Goal: Book appointment/travel/reservation

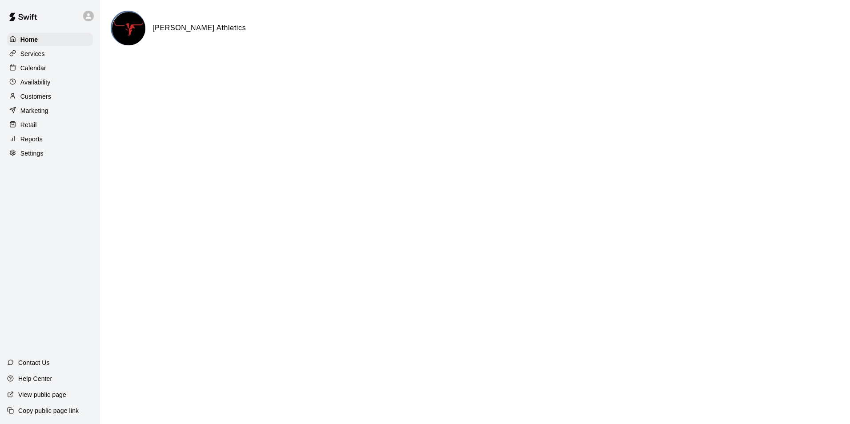
click at [34, 69] on p "Calendar" at bounding box center [33, 68] width 26 height 9
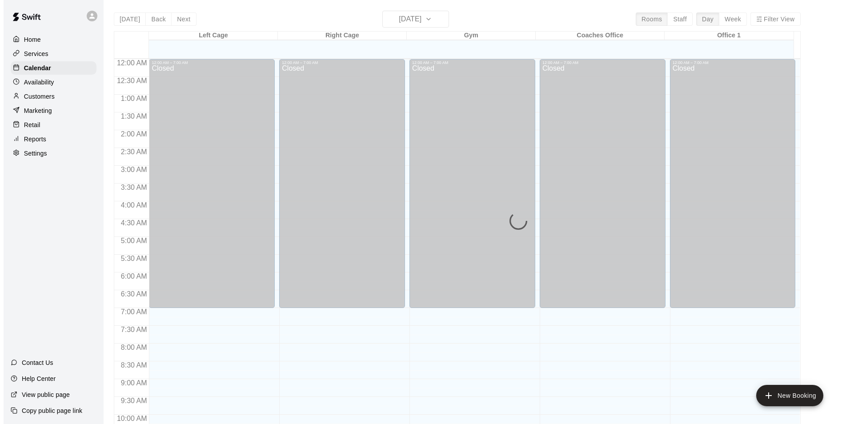
scroll to position [452, 0]
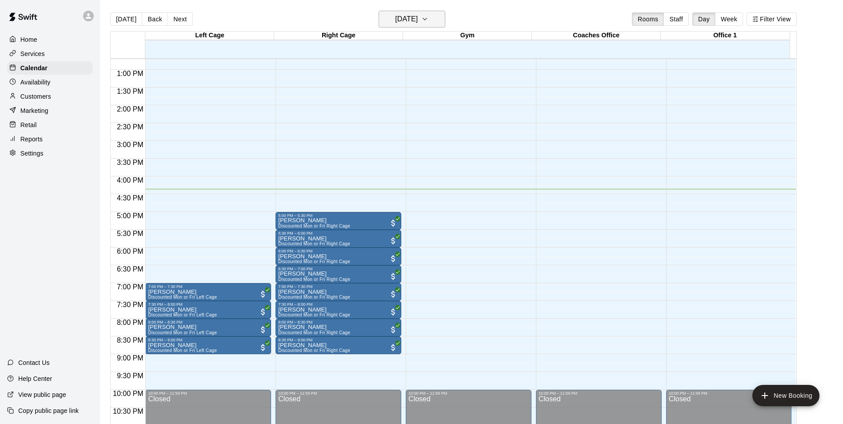
click at [427, 19] on icon "button" at bounding box center [425, 19] width 4 height 2
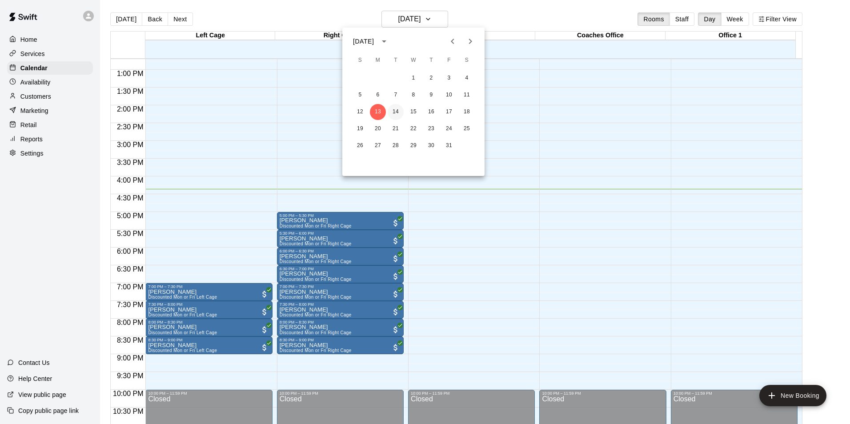
click at [395, 113] on button "14" at bounding box center [396, 112] width 16 height 16
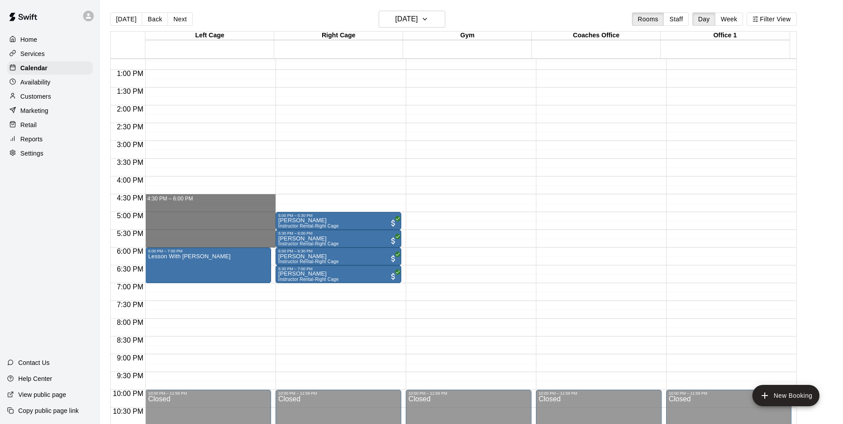
drag, startPoint x: 182, startPoint y: 199, endPoint x: 200, endPoint y: 242, distance: 46.6
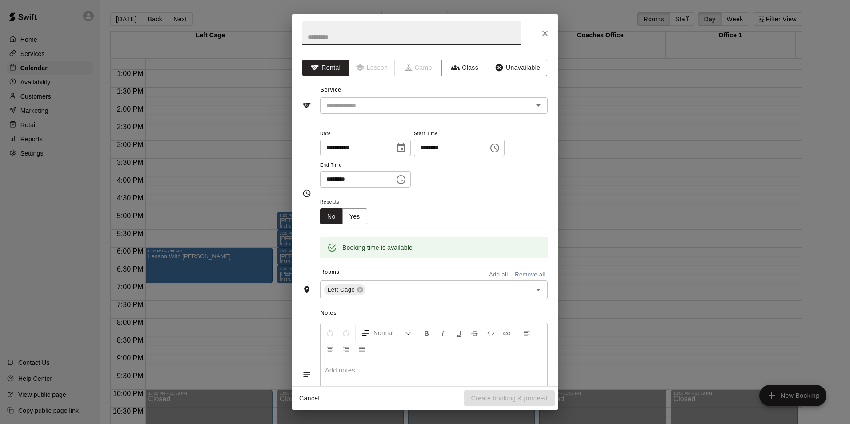
click at [550, 36] on button "Close" at bounding box center [545, 33] width 16 height 16
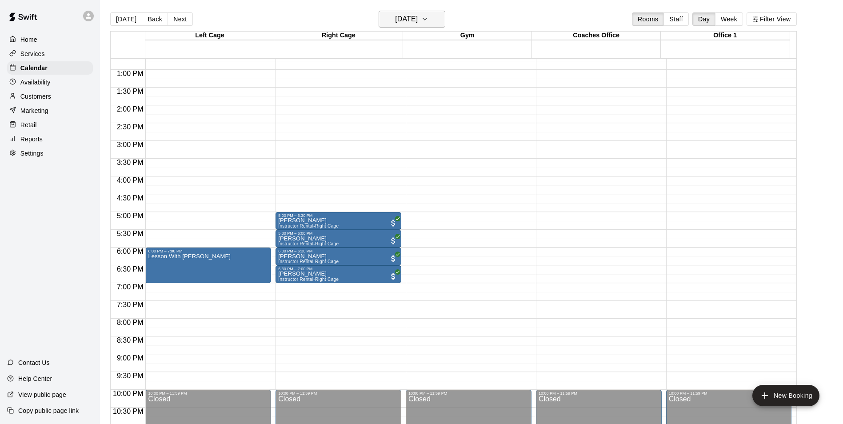
click at [428, 19] on icon "button" at bounding box center [424, 19] width 7 height 11
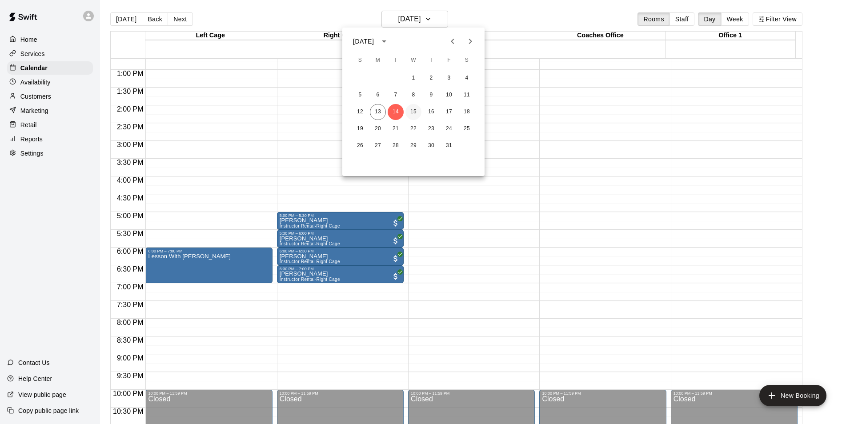
click at [414, 108] on button "15" at bounding box center [413, 112] width 16 height 16
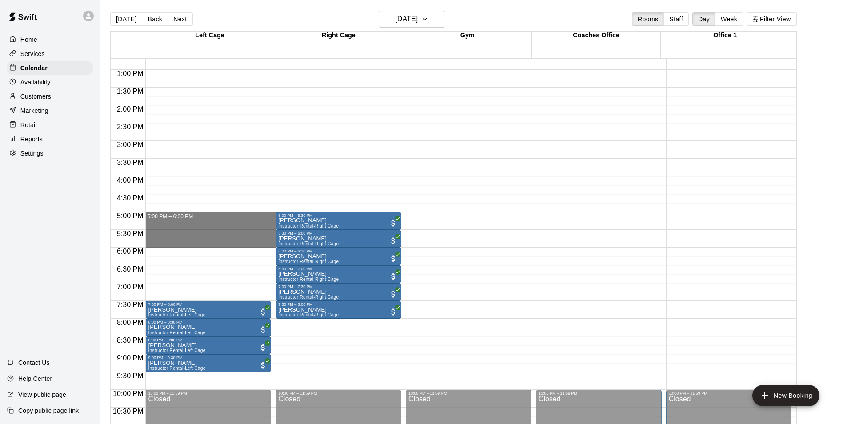
drag, startPoint x: 195, startPoint y: 215, endPoint x: 194, endPoint y: 248, distance: 33.3
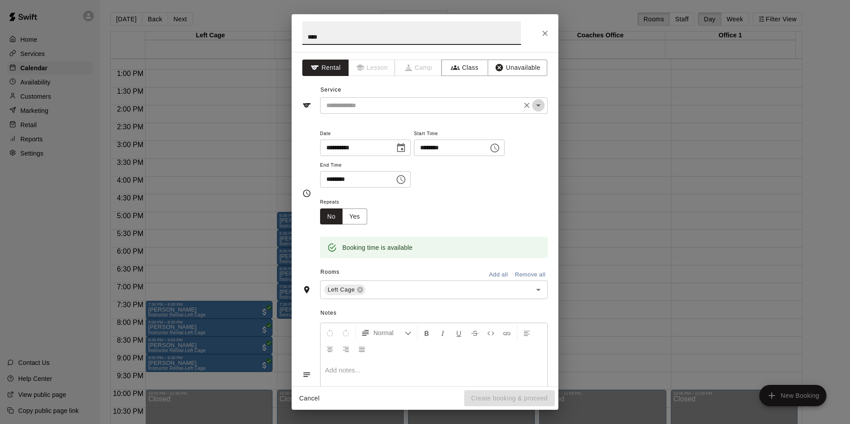
click at [534, 110] on icon "Open" at bounding box center [538, 105] width 11 height 11
type input "****"
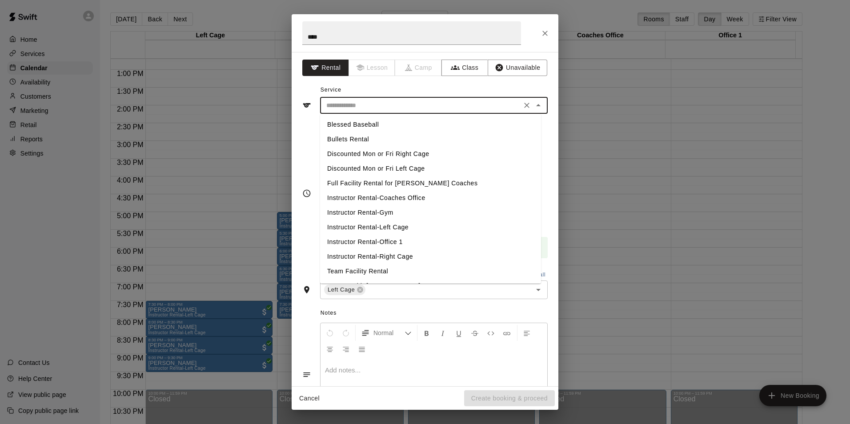
click at [408, 226] on li "Instructor Rental-Left Cage" at bounding box center [430, 227] width 221 height 15
type input "**********"
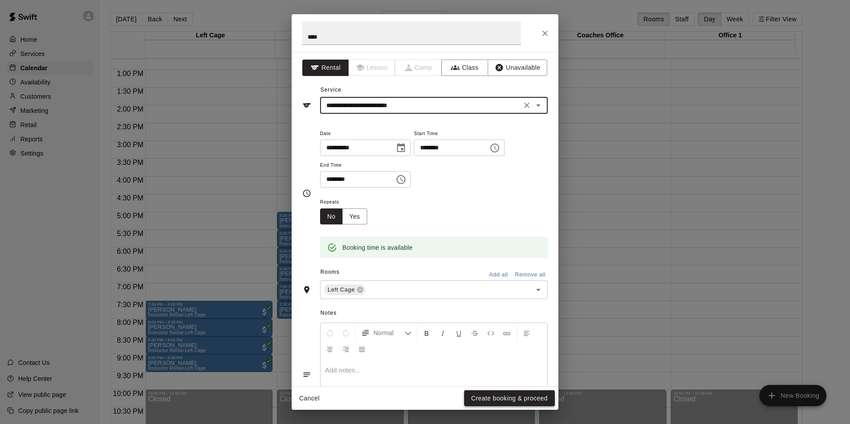
click at [485, 396] on button "Create booking & proceed" at bounding box center [509, 398] width 91 height 16
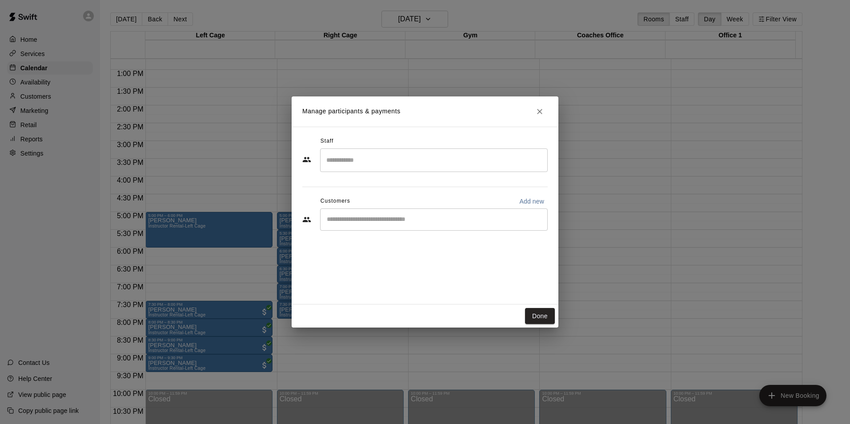
click at [436, 165] on input "Search staff" at bounding box center [434, 160] width 220 height 16
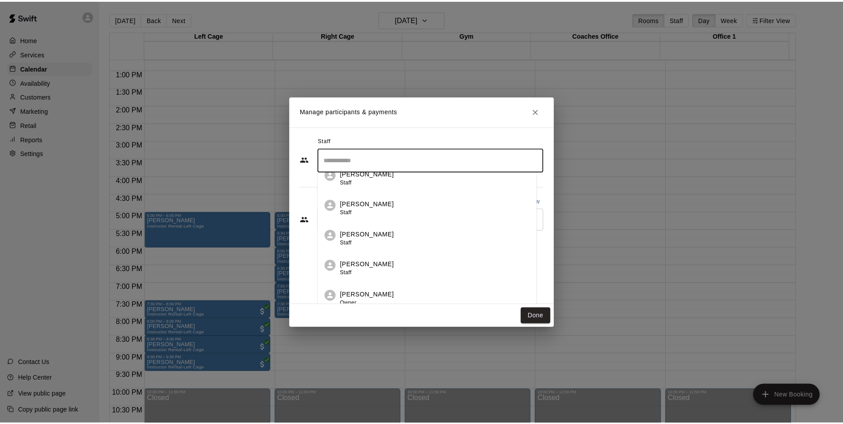
scroll to position [16, 0]
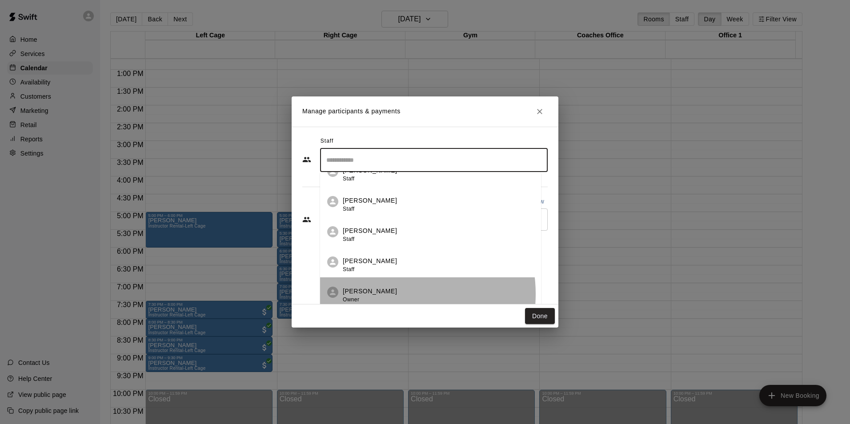
click at [393, 294] on div "[PERSON_NAME] Owner" at bounding box center [438, 295] width 191 height 17
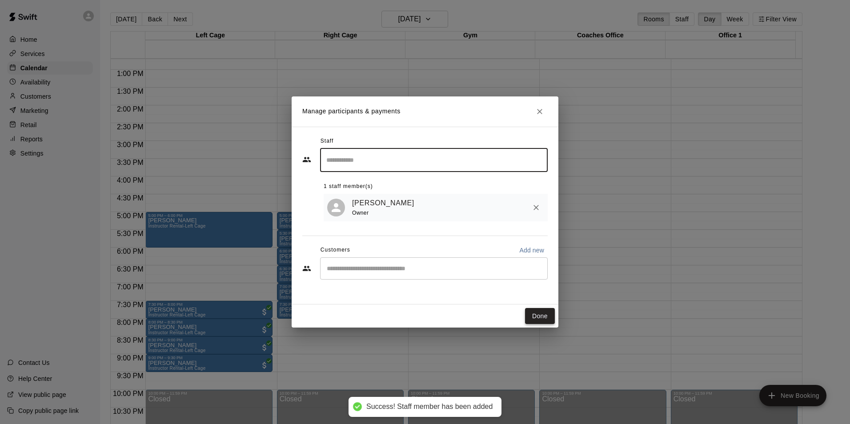
click at [535, 318] on button "Done" at bounding box center [540, 316] width 30 height 16
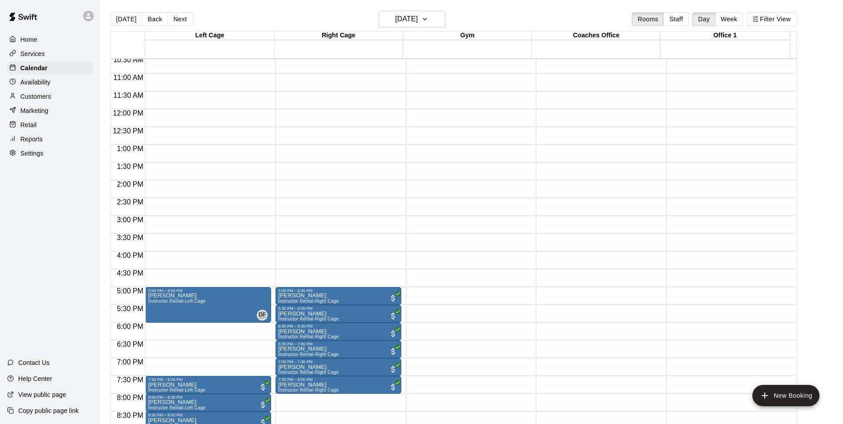
scroll to position [274, 0]
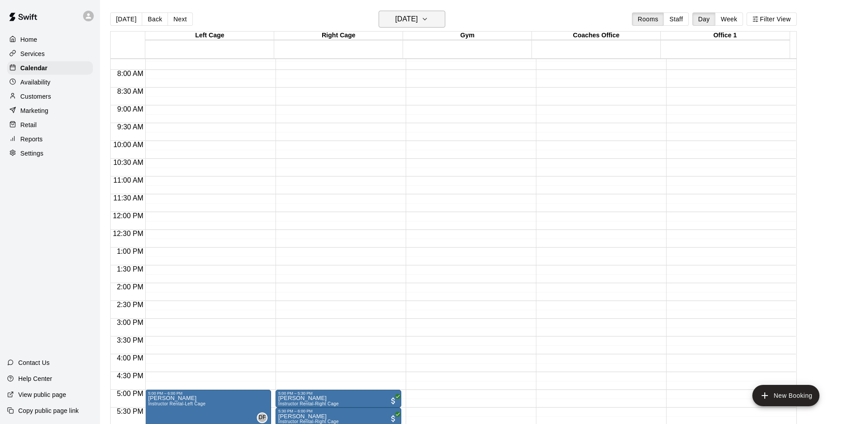
click at [427, 20] on icon "button" at bounding box center [425, 19] width 4 height 2
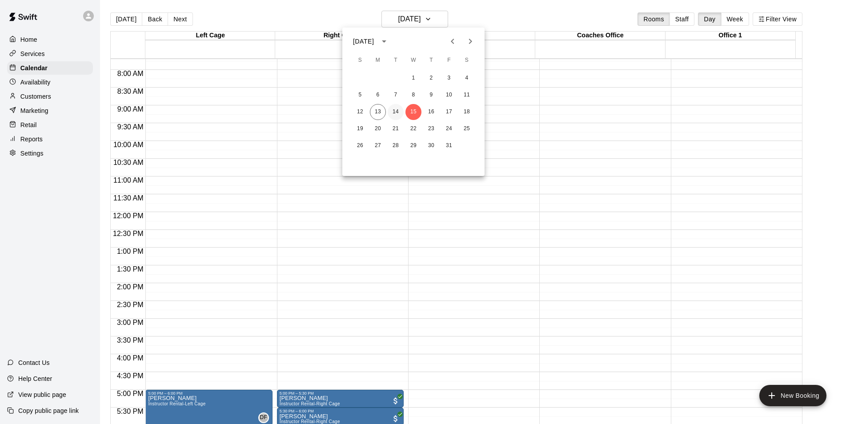
click at [397, 112] on button "14" at bounding box center [396, 112] width 16 height 16
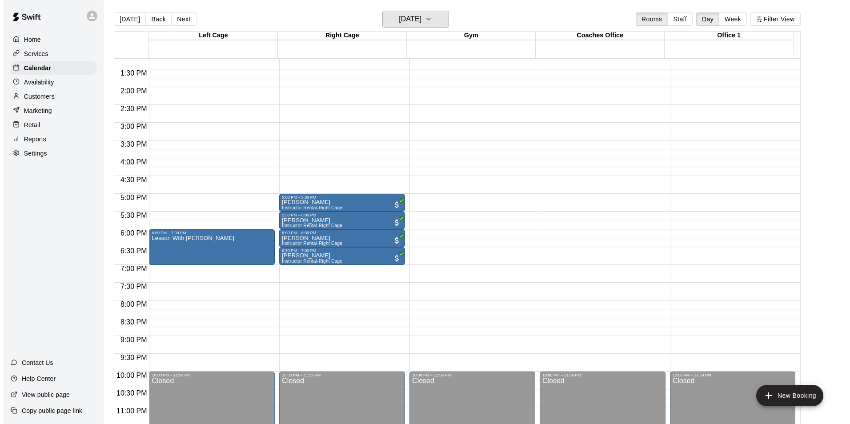
scroll to position [479, 0]
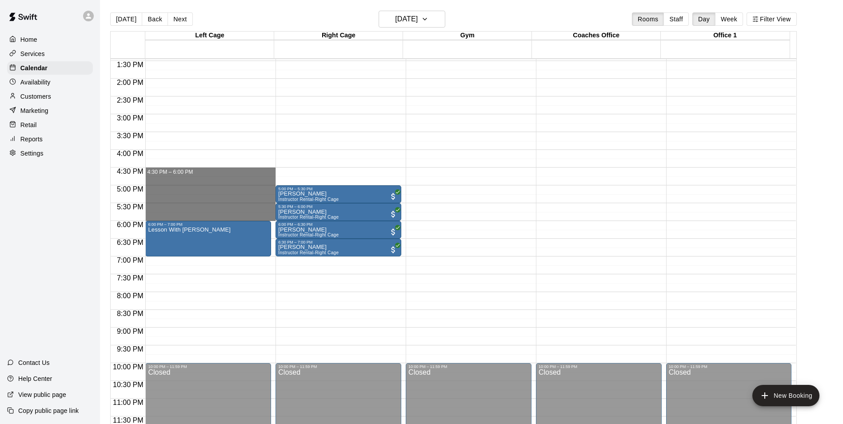
drag, startPoint x: 191, startPoint y: 172, endPoint x: 186, endPoint y: 214, distance: 42.1
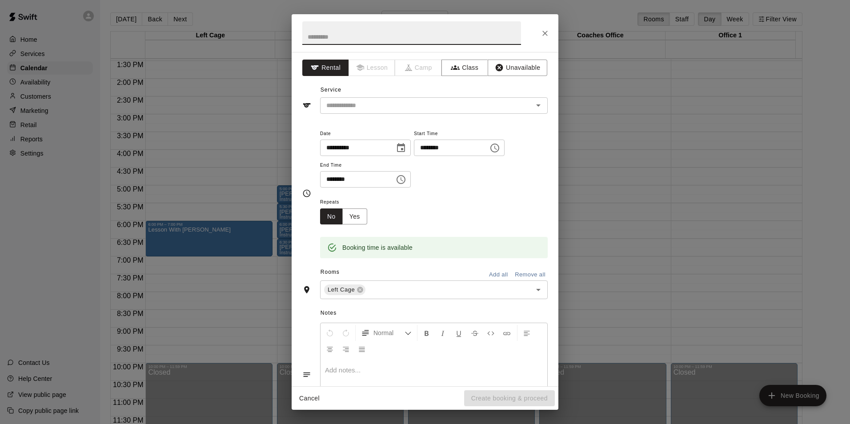
click at [363, 37] on input "text" at bounding box center [411, 33] width 219 height 24
type input "****"
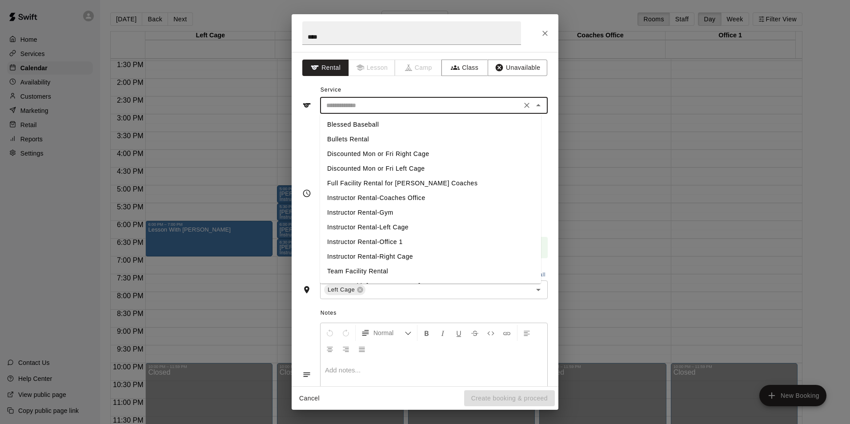
click at [495, 111] on input "text" at bounding box center [421, 105] width 196 height 11
click at [398, 224] on li "Instructor Rental-Left Cage" at bounding box center [430, 227] width 221 height 15
type input "**********"
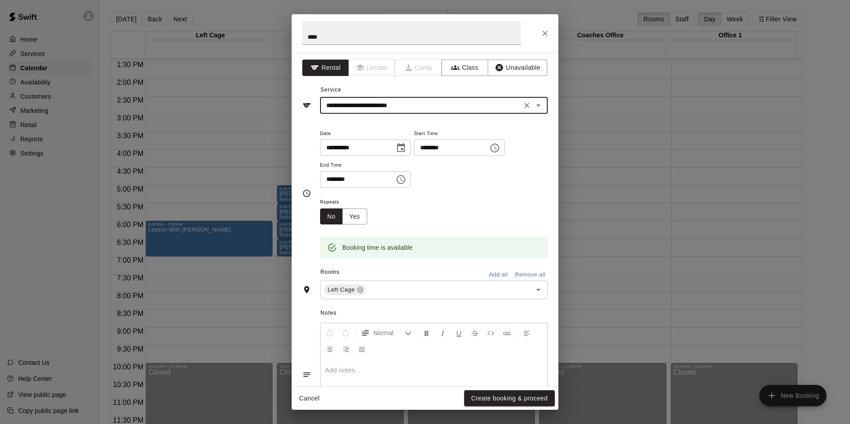
click at [504, 394] on button "Create booking & proceed" at bounding box center [509, 398] width 91 height 16
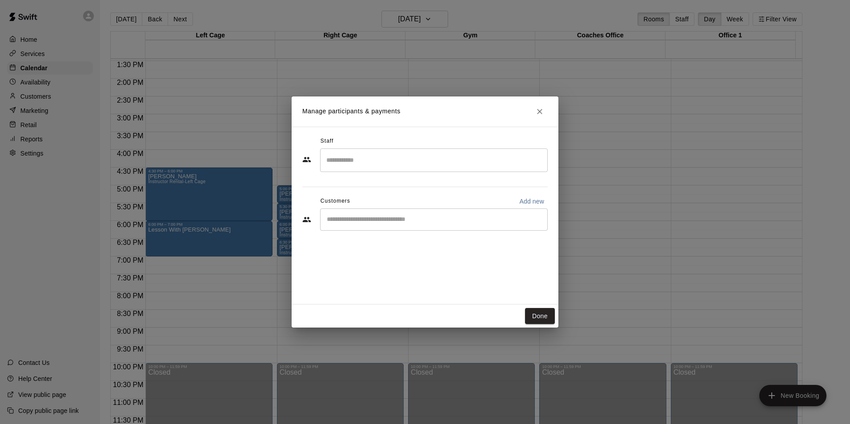
click at [410, 161] on input "Search staff" at bounding box center [434, 160] width 220 height 16
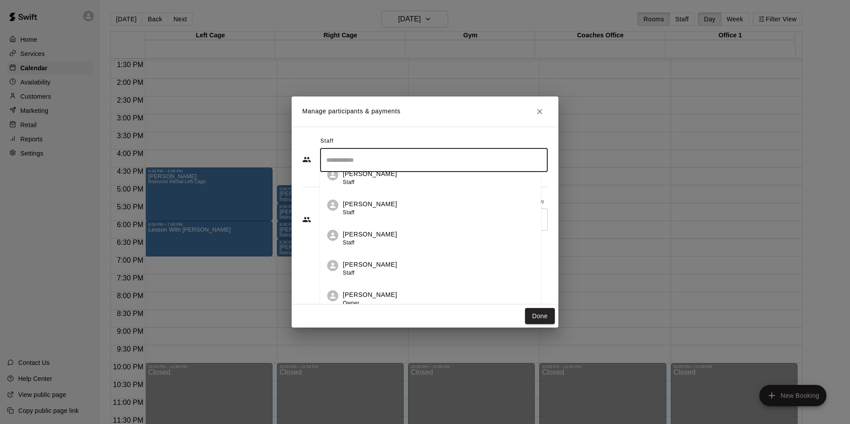
scroll to position [16, 0]
click at [372, 291] on p "[PERSON_NAME]" at bounding box center [370, 291] width 54 height 9
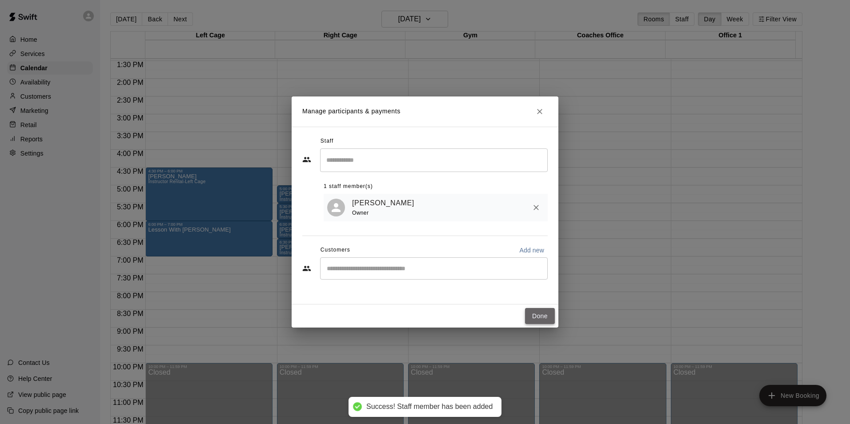
click at [538, 317] on button "Done" at bounding box center [540, 316] width 30 height 16
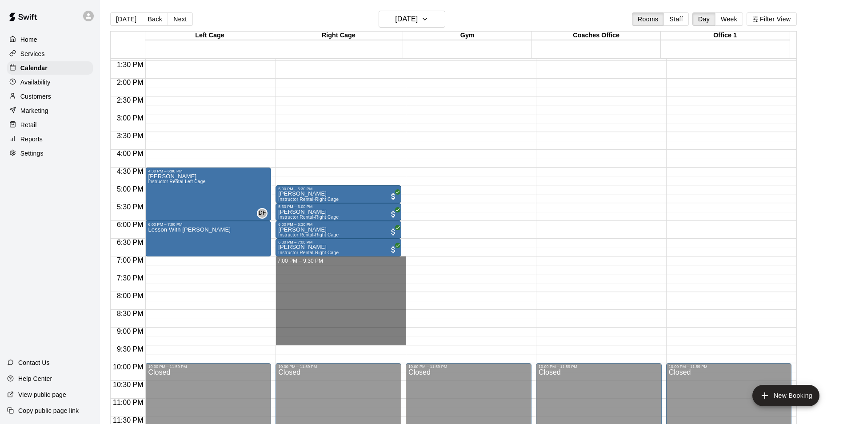
drag, startPoint x: 299, startPoint y: 260, endPoint x: 286, endPoint y: 339, distance: 79.7
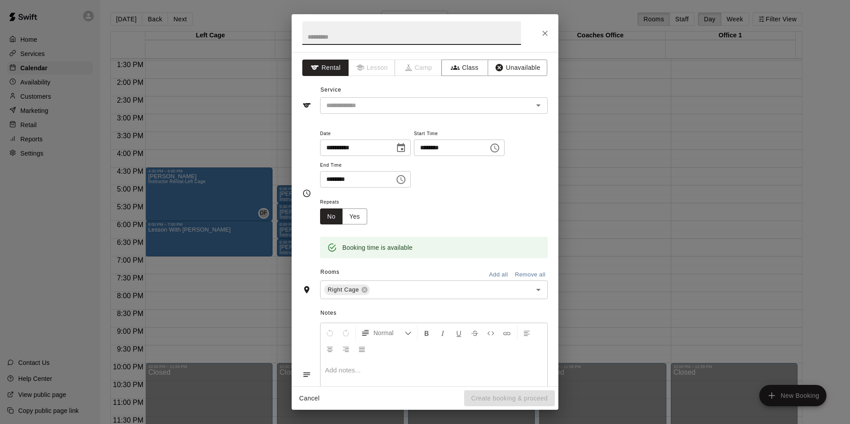
click at [362, 39] on input "text" at bounding box center [411, 33] width 219 height 24
click at [525, 102] on button "Clear" at bounding box center [526, 105] width 12 height 12
type input "****"
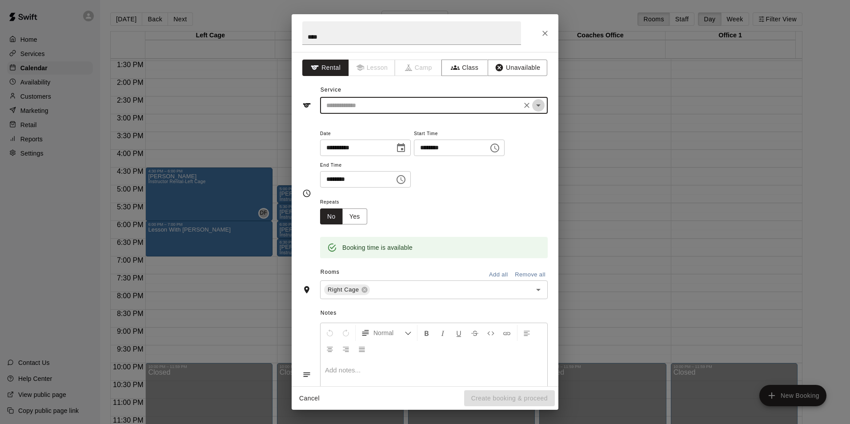
click at [533, 106] on icon "Open" at bounding box center [538, 105] width 11 height 11
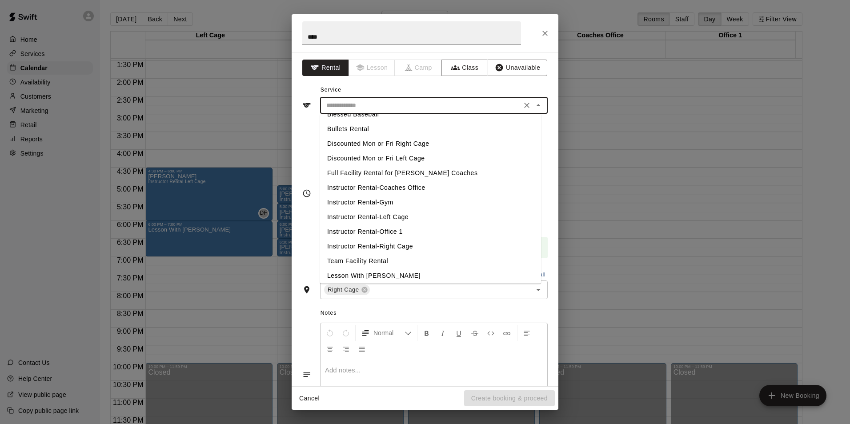
scroll to position [13, 0]
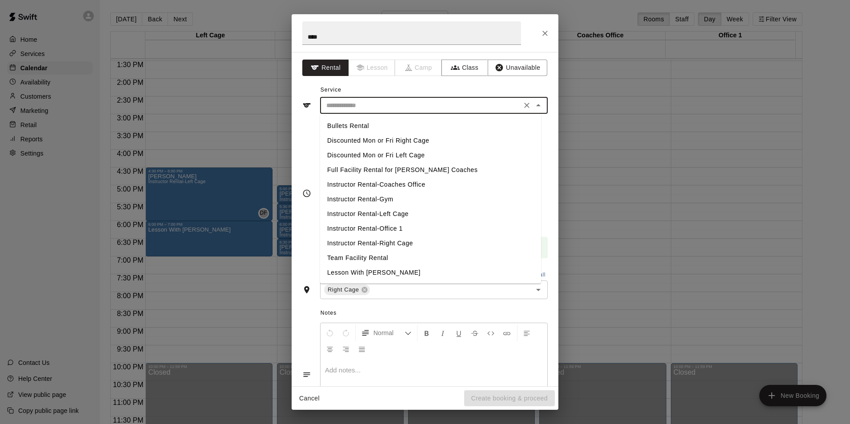
click at [399, 240] on li "Instructor Rental-Right Cage" at bounding box center [430, 243] width 221 height 15
type input "**********"
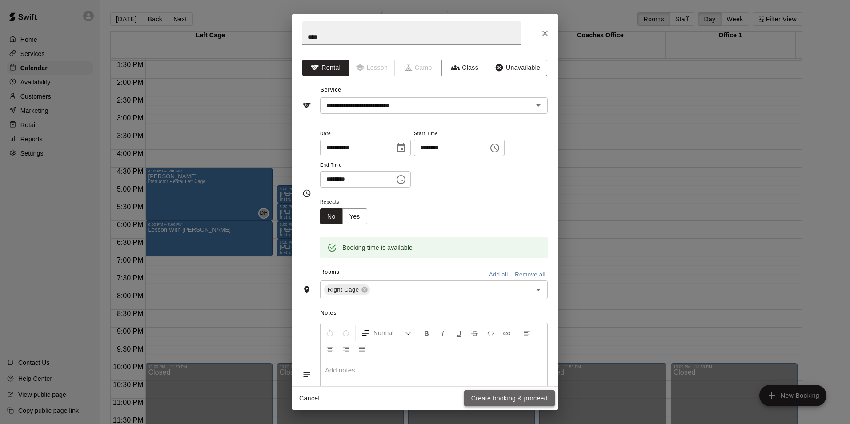
click at [529, 400] on button "Create booking & proceed" at bounding box center [509, 398] width 91 height 16
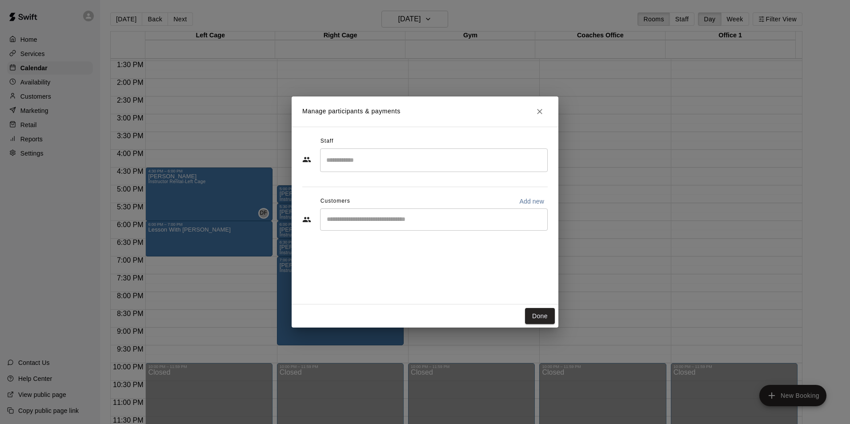
click at [489, 166] on input "Search staff" at bounding box center [434, 160] width 220 height 16
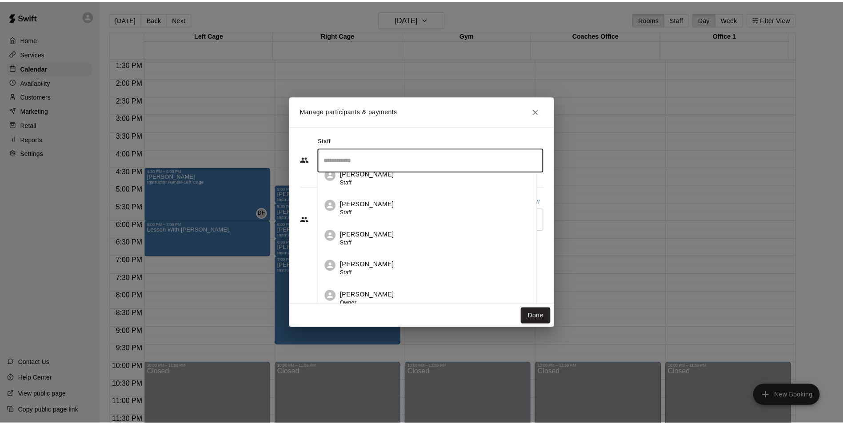
scroll to position [16, 0]
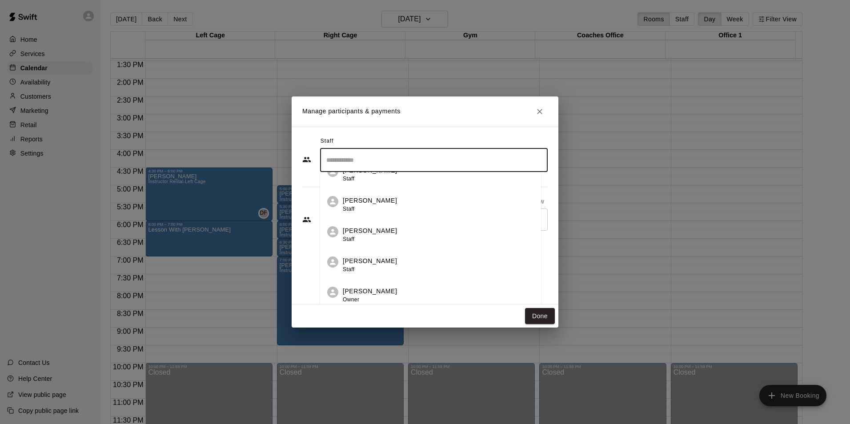
click at [380, 294] on p "[PERSON_NAME]" at bounding box center [370, 291] width 54 height 9
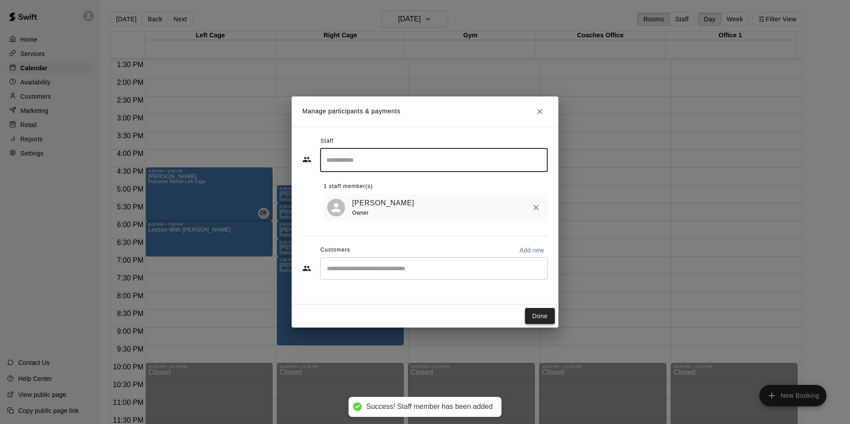
click at [541, 315] on button "Done" at bounding box center [540, 316] width 30 height 16
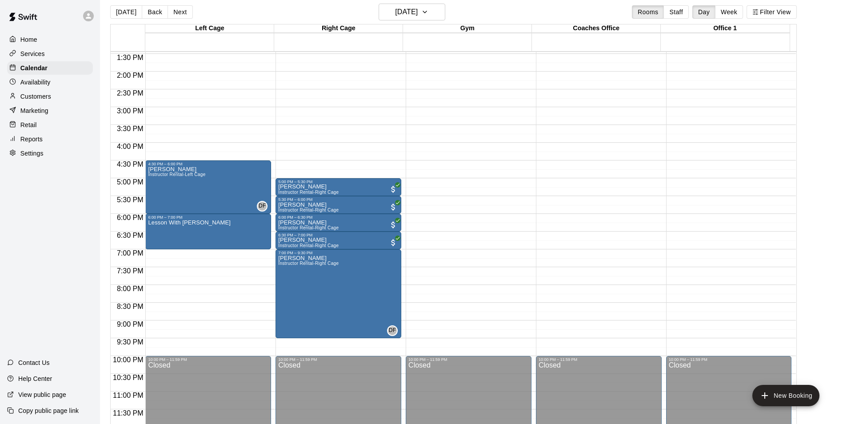
scroll to position [14, 0]
